Goal: Task Accomplishment & Management: Complete application form

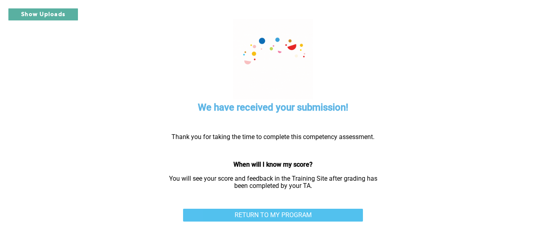
click at [260, 212] on link "RETURN TO MY PROGRAM" at bounding box center [273, 214] width 180 height 13
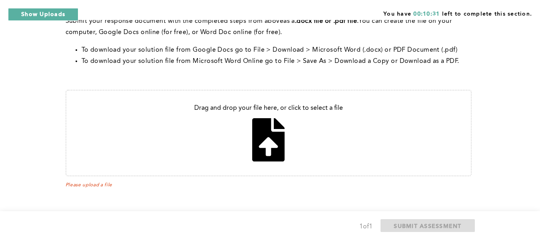
scroll to position [337, 0]
click at [273, 141] on input "file" at bounding box center [268, 132] width 405 height 85
type input "C:\fakepath\Document 8.docx"
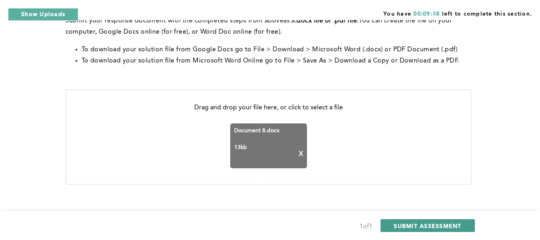
click at [466, 225] on button "SUBMIT ASSESSMENT" at bounding box center [428, 225] width 94 height 13
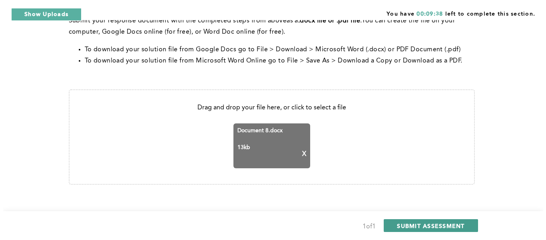
scroll to position [0, 0]
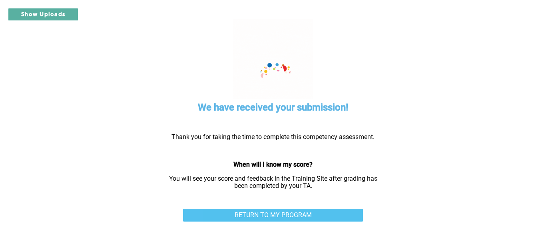
click at [264, 213] on link "RETURN TO MY PROGRAM" at bounding box center [273, 214] width 180 height 13
